Goal: Task Accomplishment & Management: Use online tool/utility

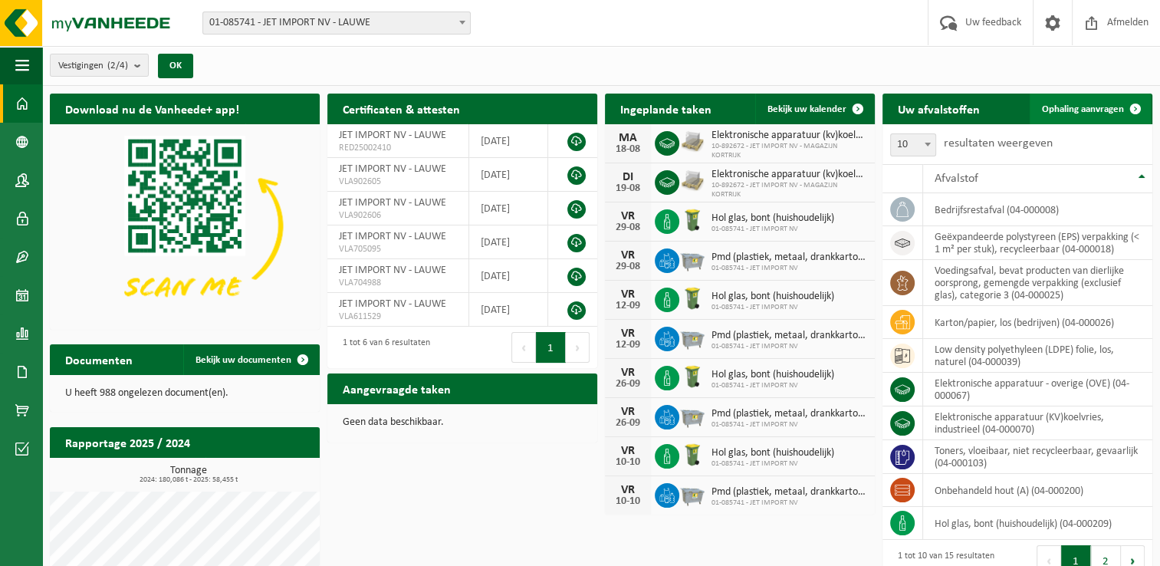
click at [1121, 104] on span at bounding box center [1136, 109] width 31 height 31
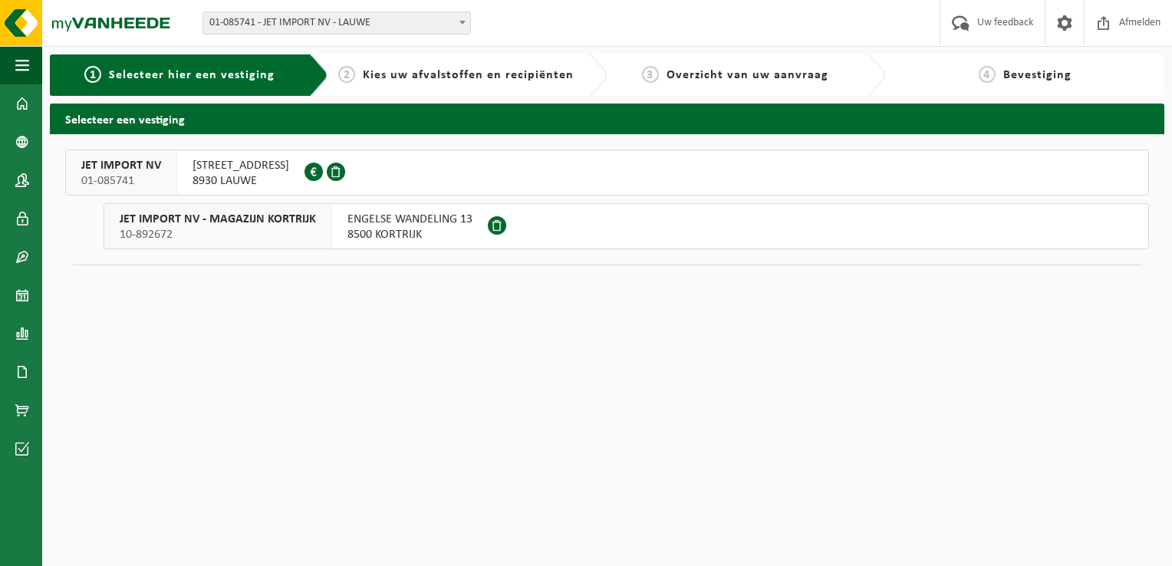
click at [230, 167] on span "[STREET_ADDRESS]" at bounding box center [241, 165] width 97 height 15
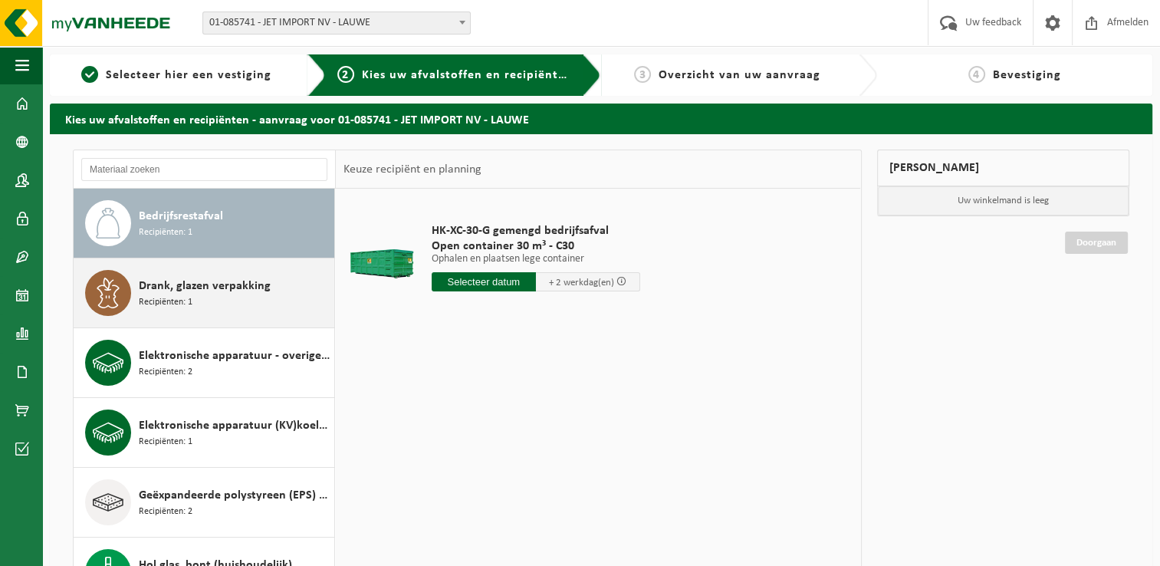
click at [225, 292] on span "Drank, glazen verpakking" at bounding box center [205, 286] width 132 height 18
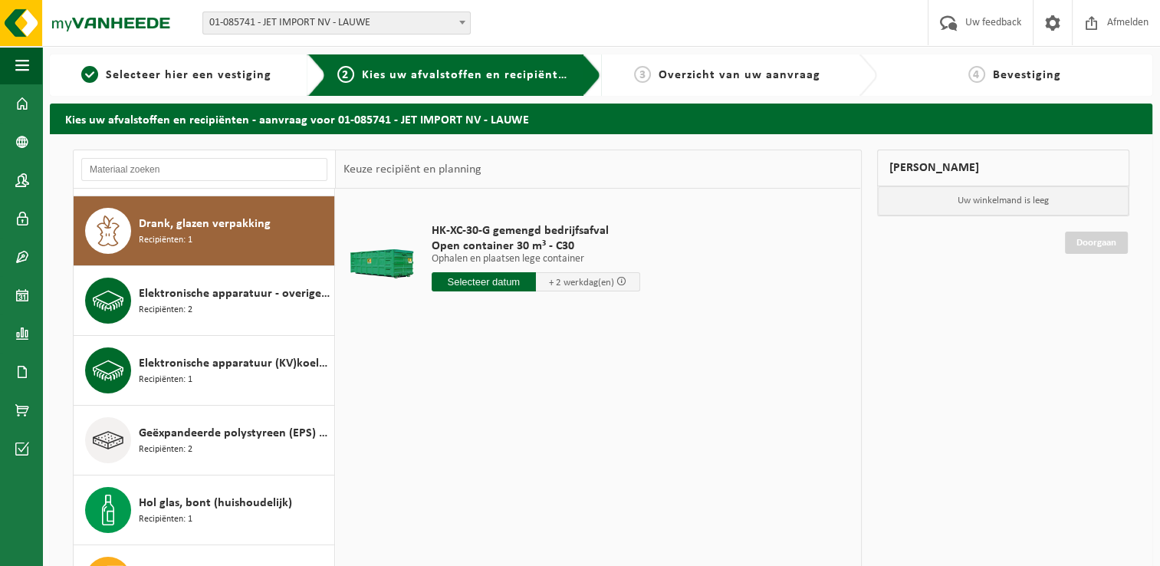
scroll to position [69, 0]
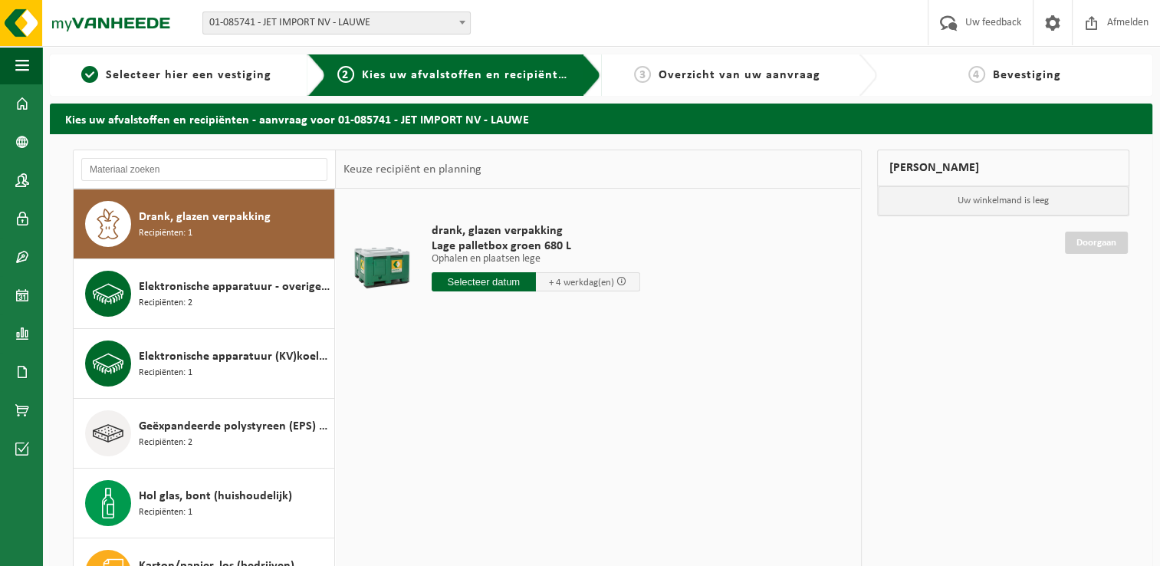
click at [503, 283] on input "text" at bounding box center [484, 281] width 104 height 19
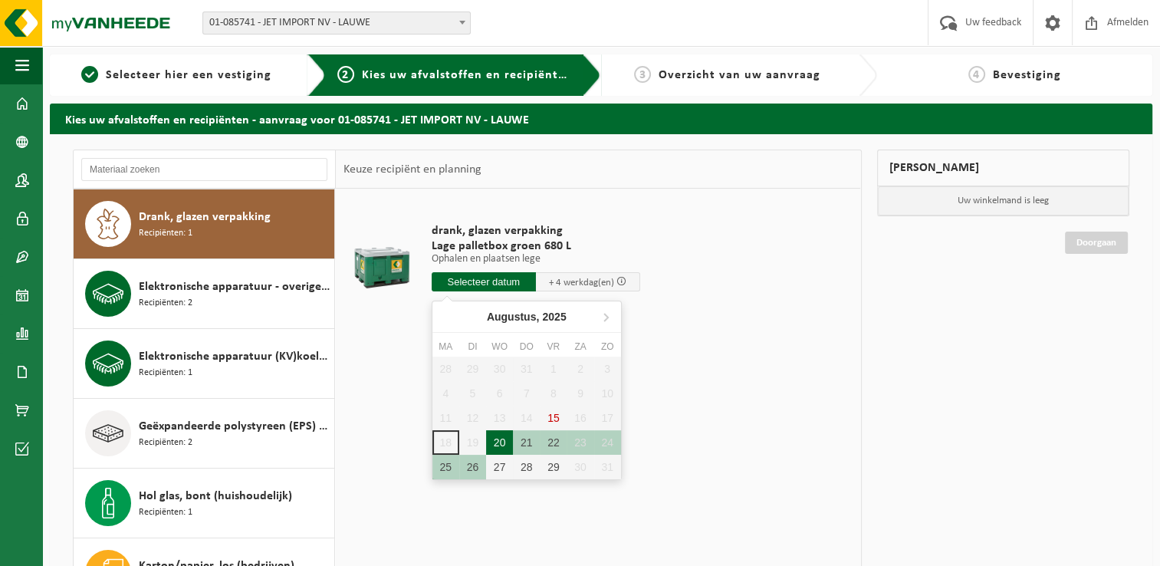
click at [500, 443] on div "20" at bounding box center [499, 442] width 27 height 25
type input "Van 2025-08-20"
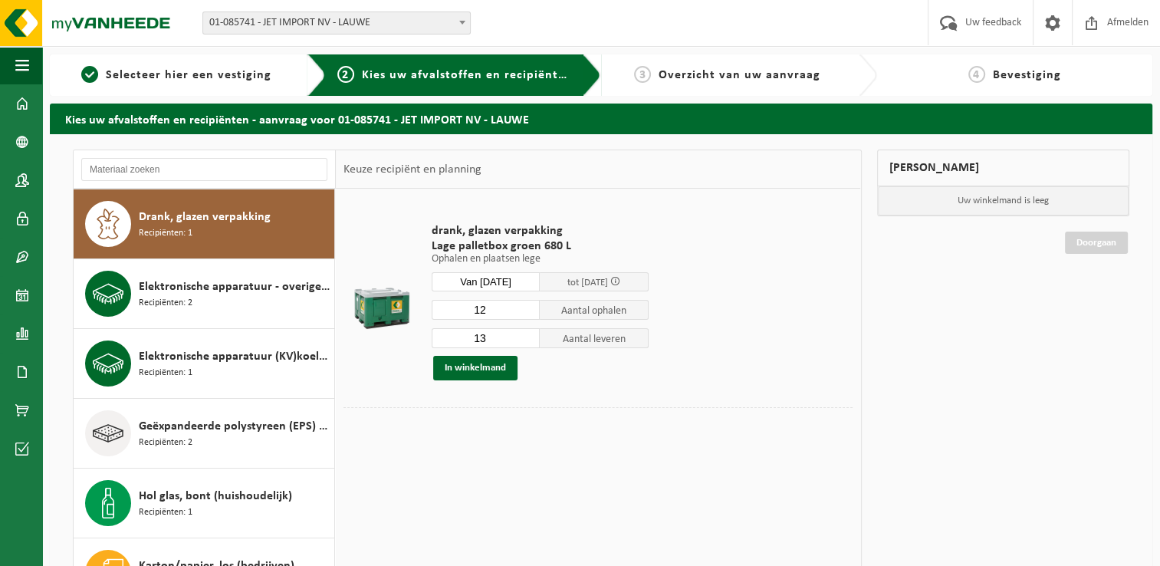
click at [528, 313] on input "12" at bounding box center [486, 310] width 109 height 20
click at [528, 313] on input "11" at bounding box center [486, 310] width 109 height 20
type input "10"
click at [528, 313] on input "10" at bounding box center [486, 310] width 109 height 20
click at [531, 342] on input "12" at bounding box center [486, 338] width 109 height 20
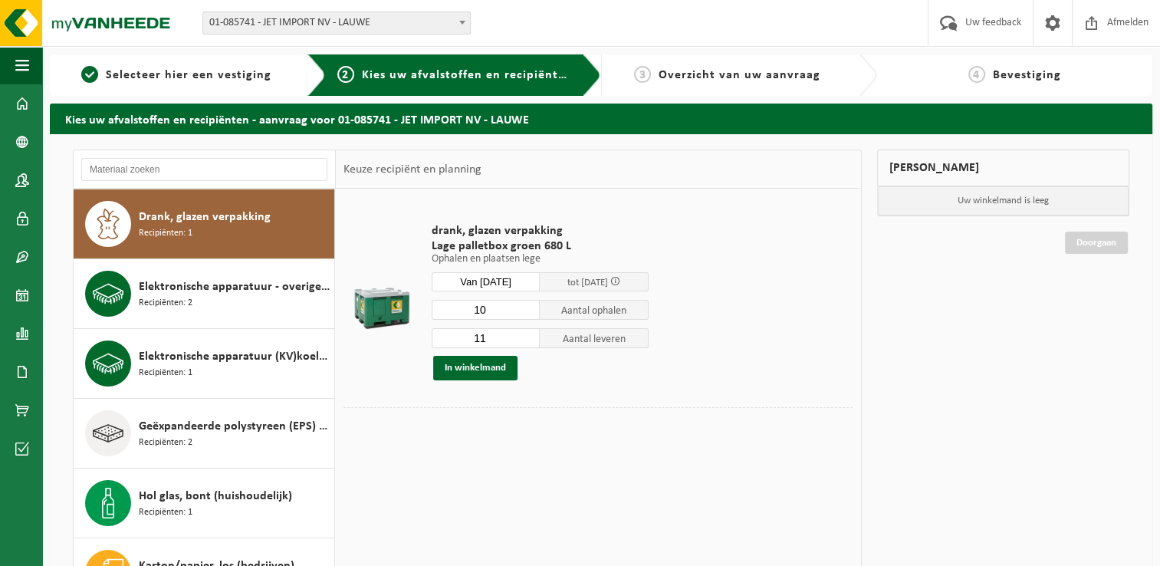
click at [531, 342] on input "11" at bounding box center [486, 338] width 109 height 20
type input "10"
click at [531, 342] on input "10" at bounding box center [486, 338] width 109 height 20
click at [469, 372] on button "In winkelmand" at bounding box center [475, 368] width 84 height 25
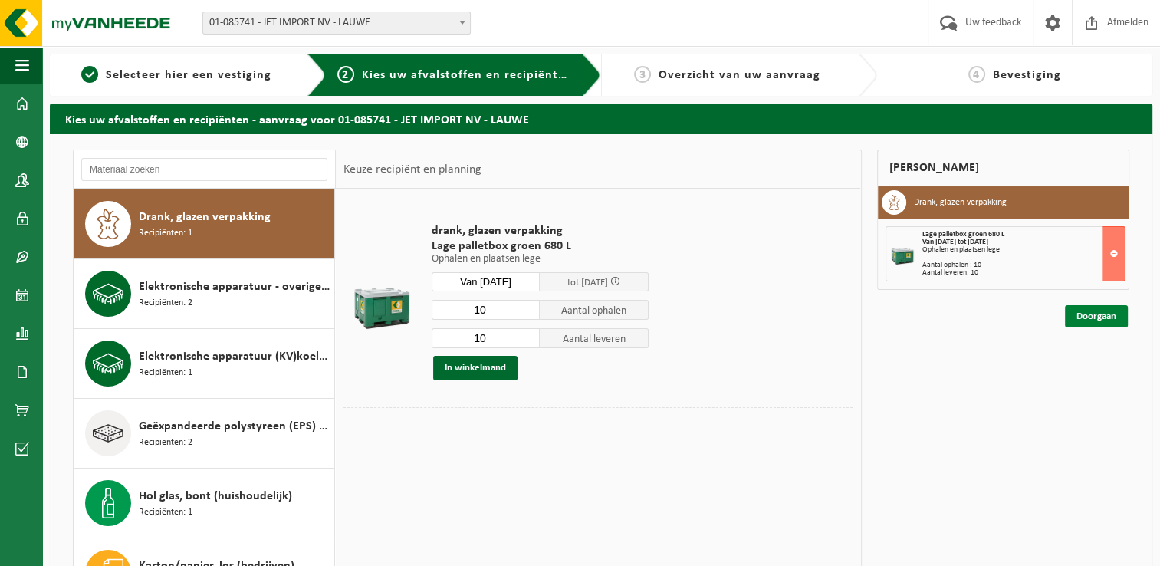
click at [1077, 323] on link "Doorgaan" at bounding box center [1096, 316] width 63 height 22
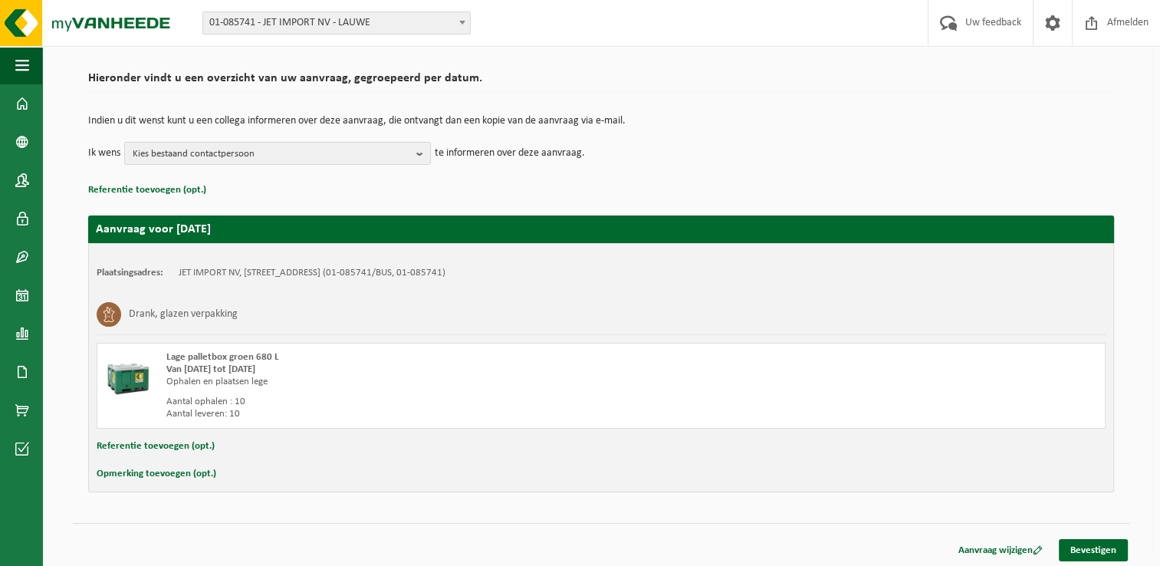
scroll to position [103, 0]
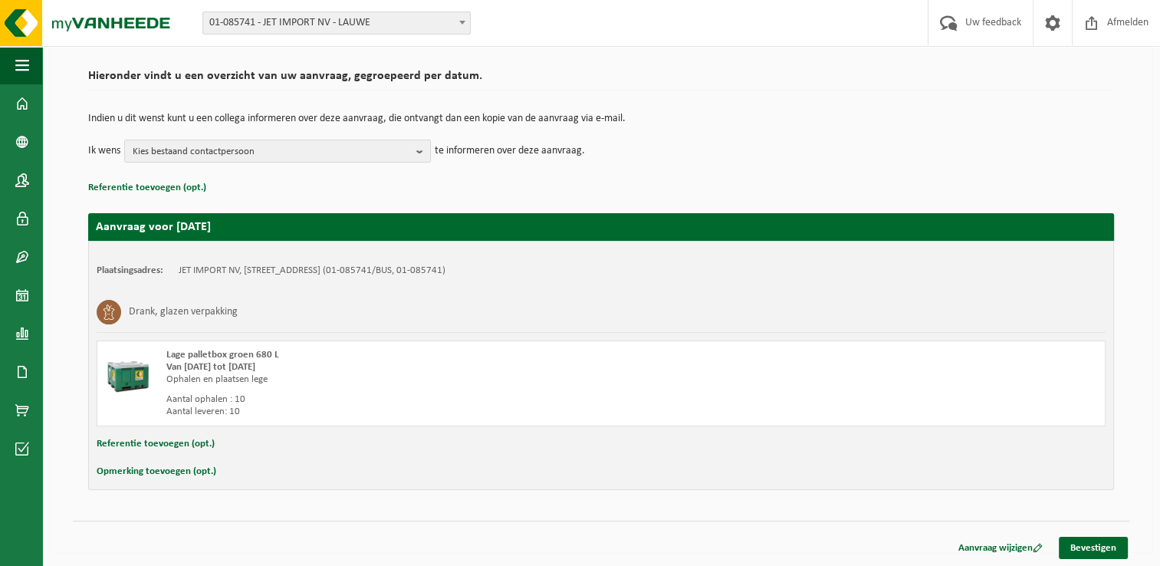
click at [167, 471] on button "Opmerking toevoegen (opt.)" at bounding box center [157, 472] width 120 height 20
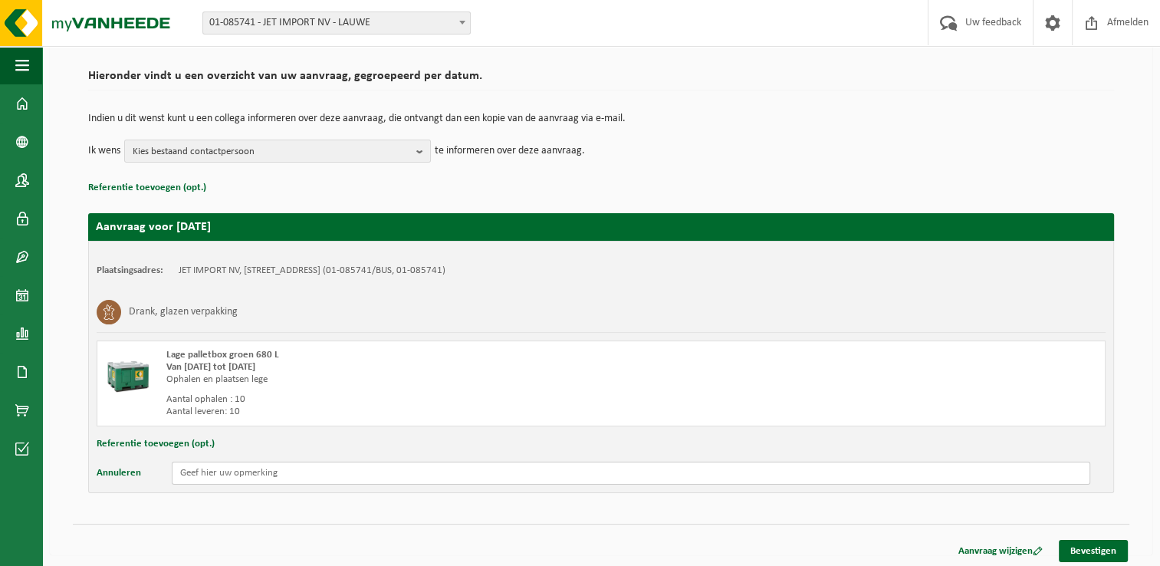
click at [246, 479] on input "text" at bounding box center [631, 473] width 919 height 23
type input "laat het een keer geen drie weken duren aub!"
click at [1074, 542] on link "Bevestigen" at bounding box center [1093, 551] width 69 height 22
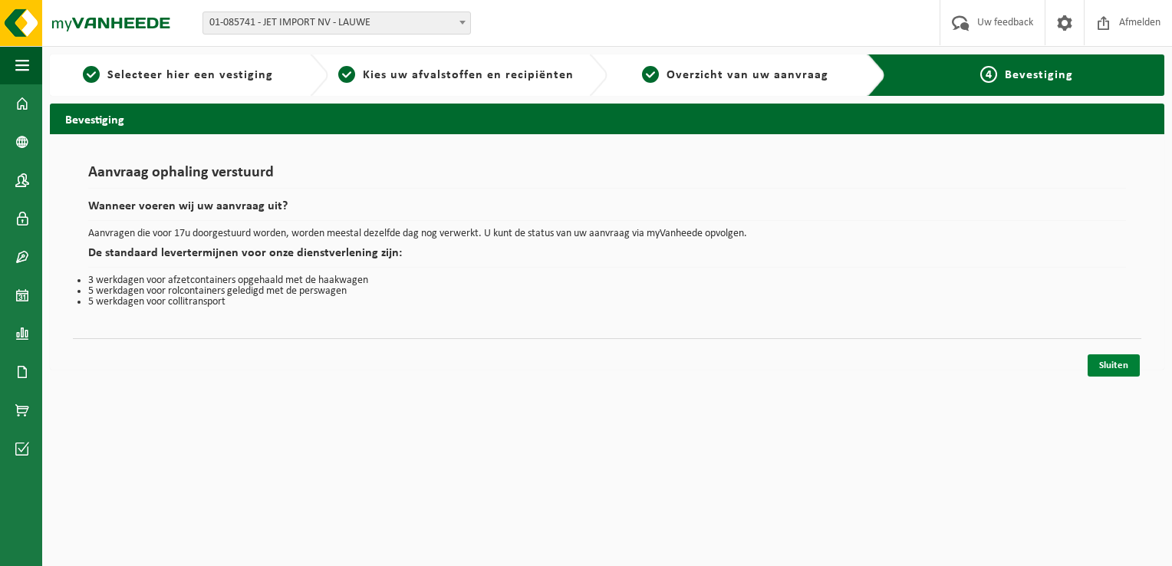
click at [1095, 357] on link "Sluiten" at bounding box center [1114, 365] width 52 height 22
